Goal: Information Seeking & Learning: Learn about a topic

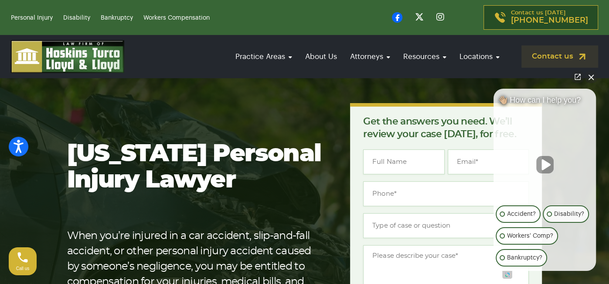
click at [589, 78] on button "Close Intaker Chat Widget" at bounding box center [591, 77] width 12 height 12
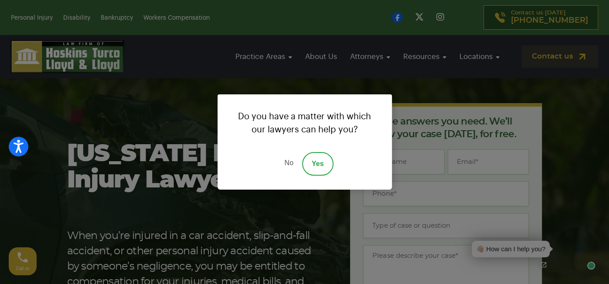
click at [287, 164] on link "No" at bounding box center [289, 164] width 26 height 24
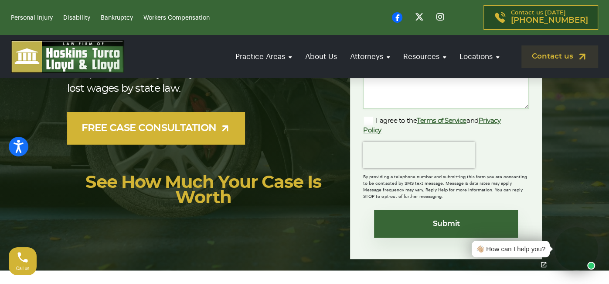
scroll to position [209, 0]
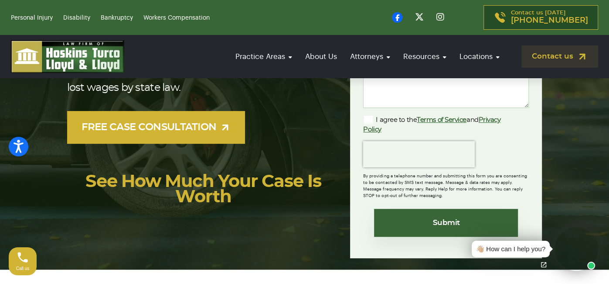
click at [219, 178] on link "See How Much Your Case Is Worth" at bounding box center [204, 189] width 236 height 33
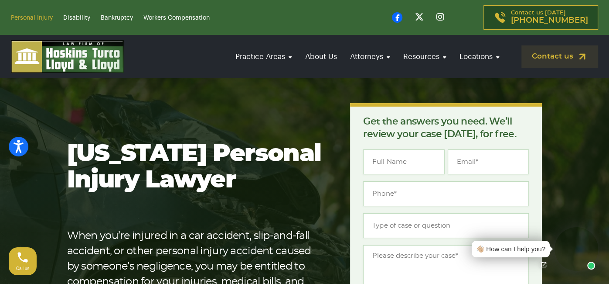
click at [27, 19] on link "Personal Injury" at bounding box center [32, 18] width 42 height 6
